Goal: Information Seeking & Learning: Find specific fact

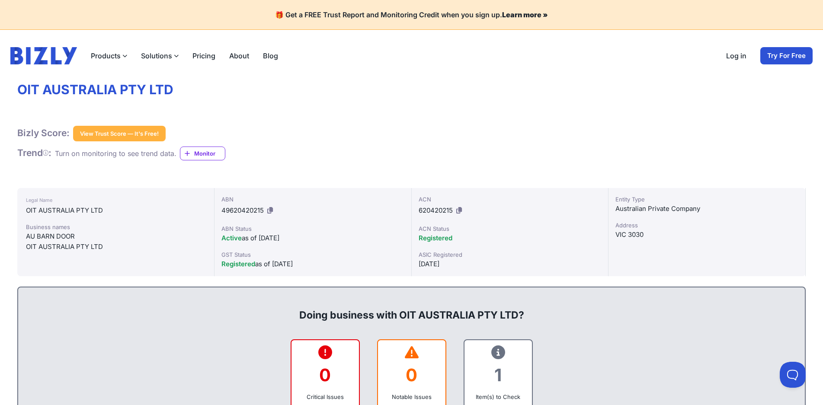
click at [28, 236] on div "AU BARN DOOR" at bounding box center [115, 236] width 179 height 10
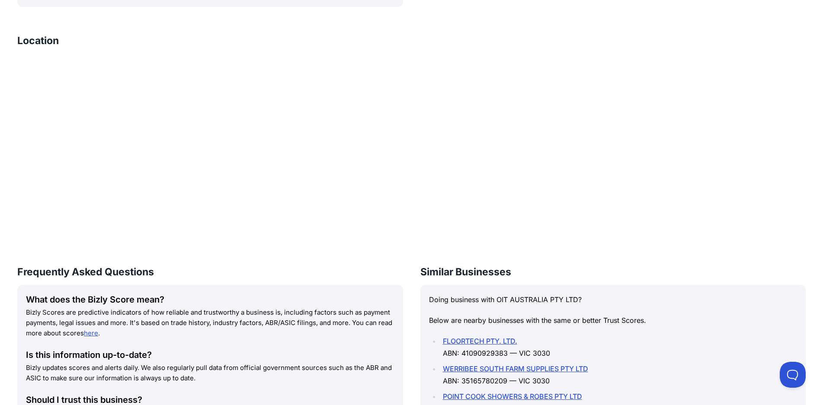
scroll to position [735, 0]
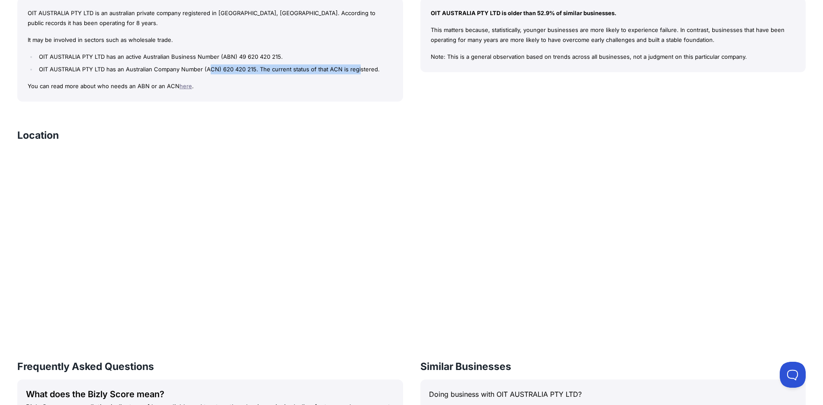
drag, startPoint x: 208, startPoint y: 67, endPoint x: 357, endPoint y: 70, distance: 148.8
click at [357, 70] on li "OIT AUSTRALIA PTY LTD has an Australian Company Number (ACN) 620 420 215. The c…" at bounding box center [214, 69] width 355 height 10
click at [233, 70] on li "OIT AUSTRALIA PTY LTD has an Australian Company Number (ACN) 620 420 215. The c…" at bounding box center [214, 69] width 355 height 10
drag, startPoint x: 51, startPoint y: 86, endPoint x: 146, endPoint y: 86, distance: 95.6
click at [146, 86] on p "You can read more about who needs an ABN or an ACN here ." at bounding box center [210, 86] width 365 height 10
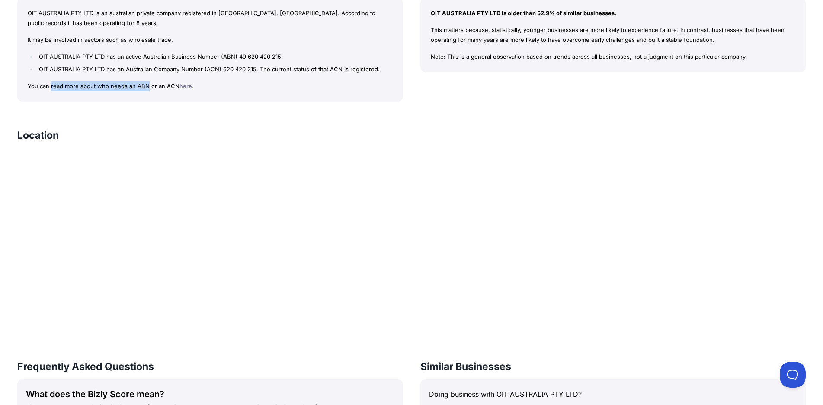
click at [110, 86] on p "You can read more about who needs an ABN or an ACN here ." at bounding box center [210, 86] width 365 height 10
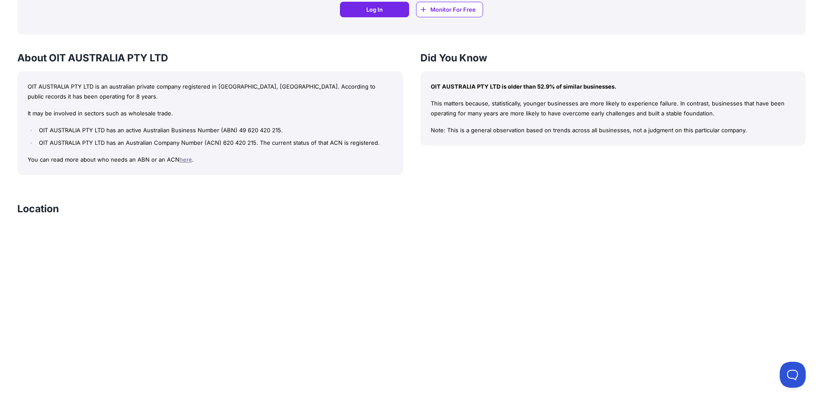
scroll to position [649, 0]
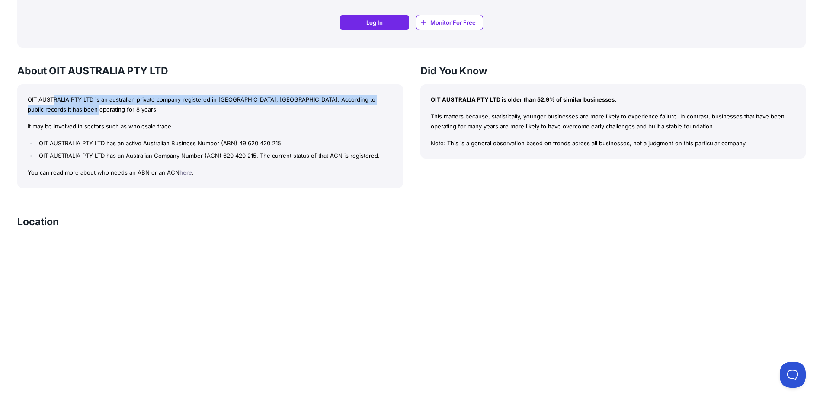
drag, startPoint x: 54, startPoint y: 100, endPoint x: 301, endPoint y: 117, distance: 247.5
click at [301, 117] on div "OIT AUSTRALIA PTY LTD is an australian private company registered in [GEOGRAPHI…" at bounding box center [210, 136] width 386 height 104
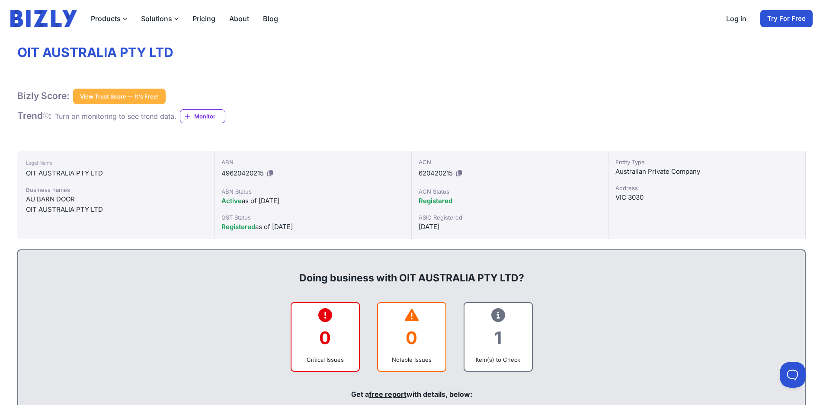
scroll to position [0, 0]
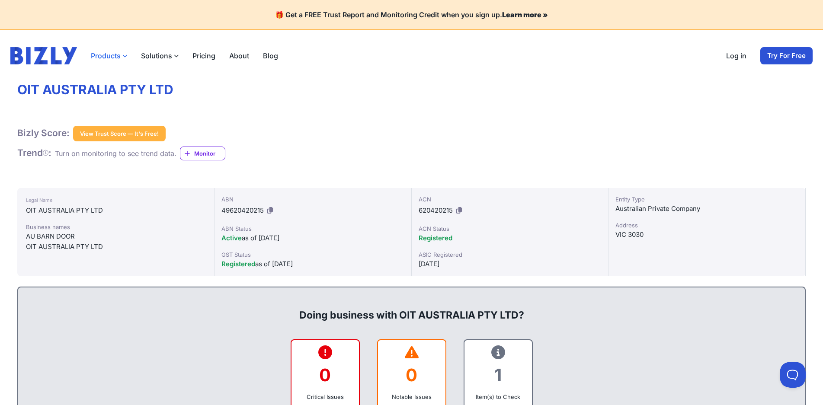
click at [101, 57] on button "Products" at bounding box center [109, 56] width 36 height 10
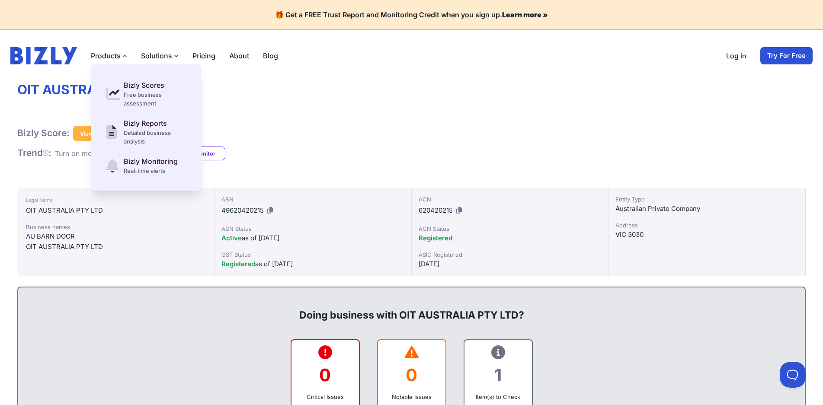
click at [236, 59] on link "About" at bounding box center [239, 56] width 20 height 10
